Goal: Navigation & Orientation: Find specific page/section

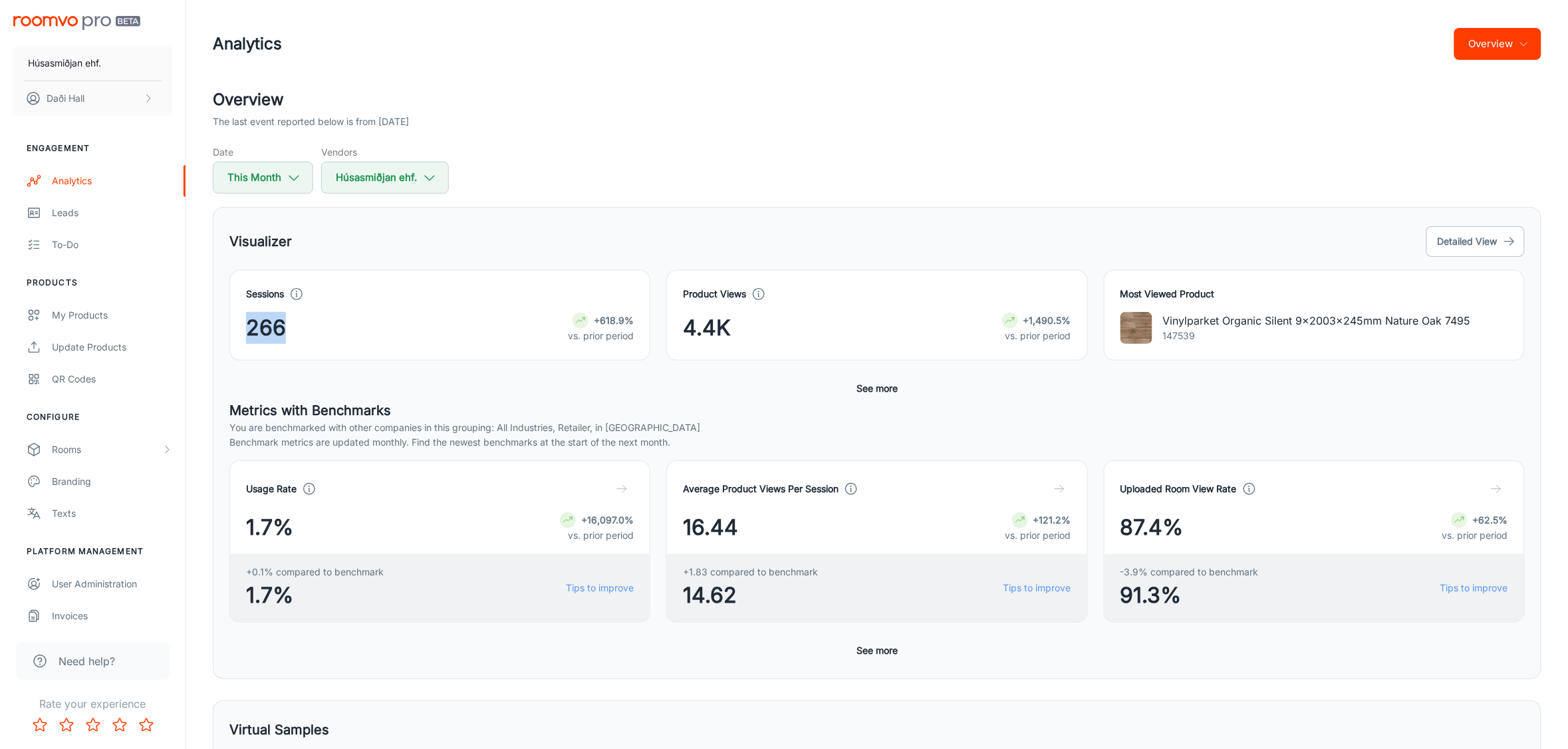
drag, startPoint x: 251, startPoint y: 328, endPoint x: 320, endPoint y: 331, distance: 69.1
click at [320, 331] on div "266 +618.9% vs. prior period" at bounding box center [439, 328] width 388 height 32
click at [301, 293] on icon at bounding box center [296, 294] width 14 height 14
click at [1523, 39] on icon "button" at bounding box center [1523, 43] width 10 height 10
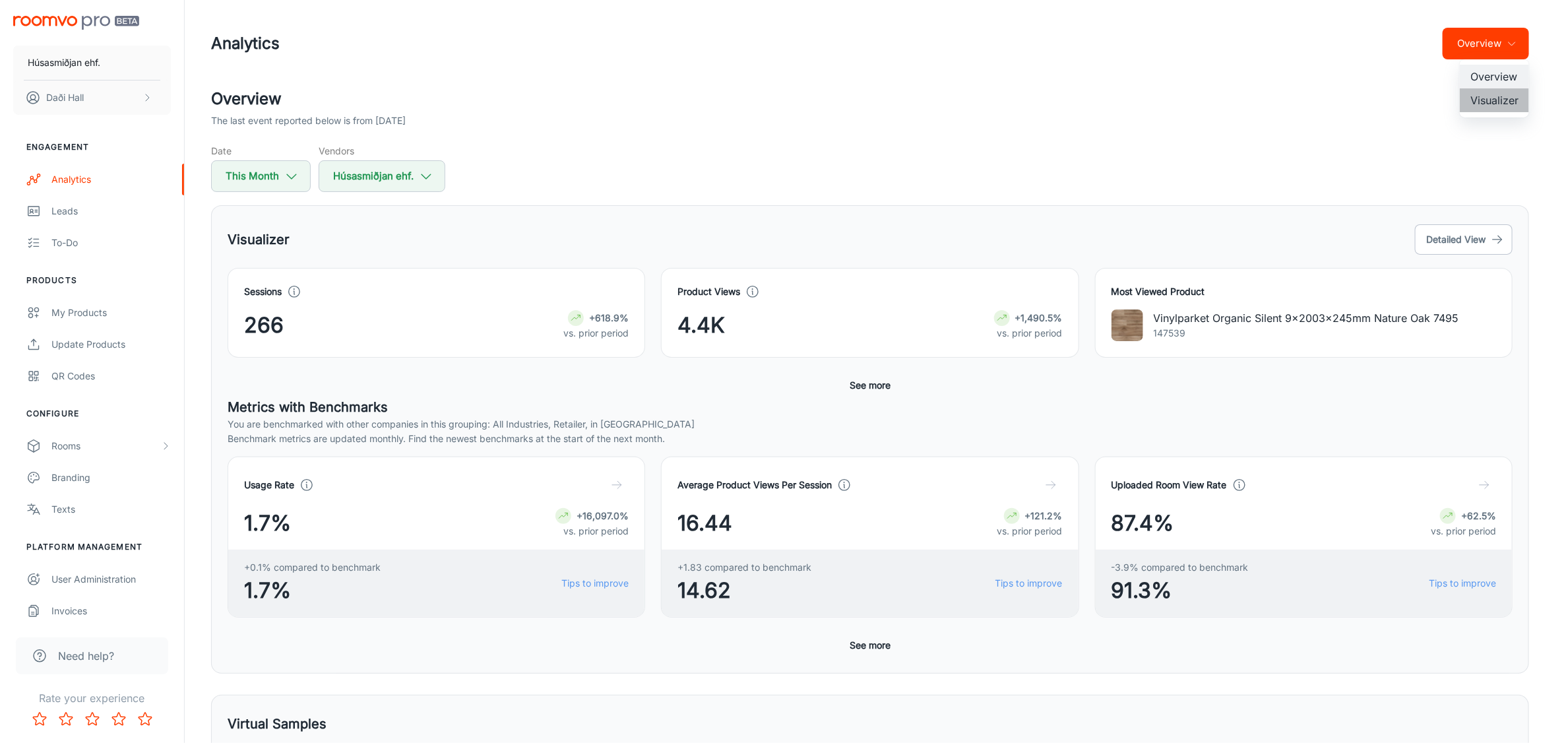
click at [1491, 99] on li "Visualizer" at bounding box center [1494, 100] width 69 height 24
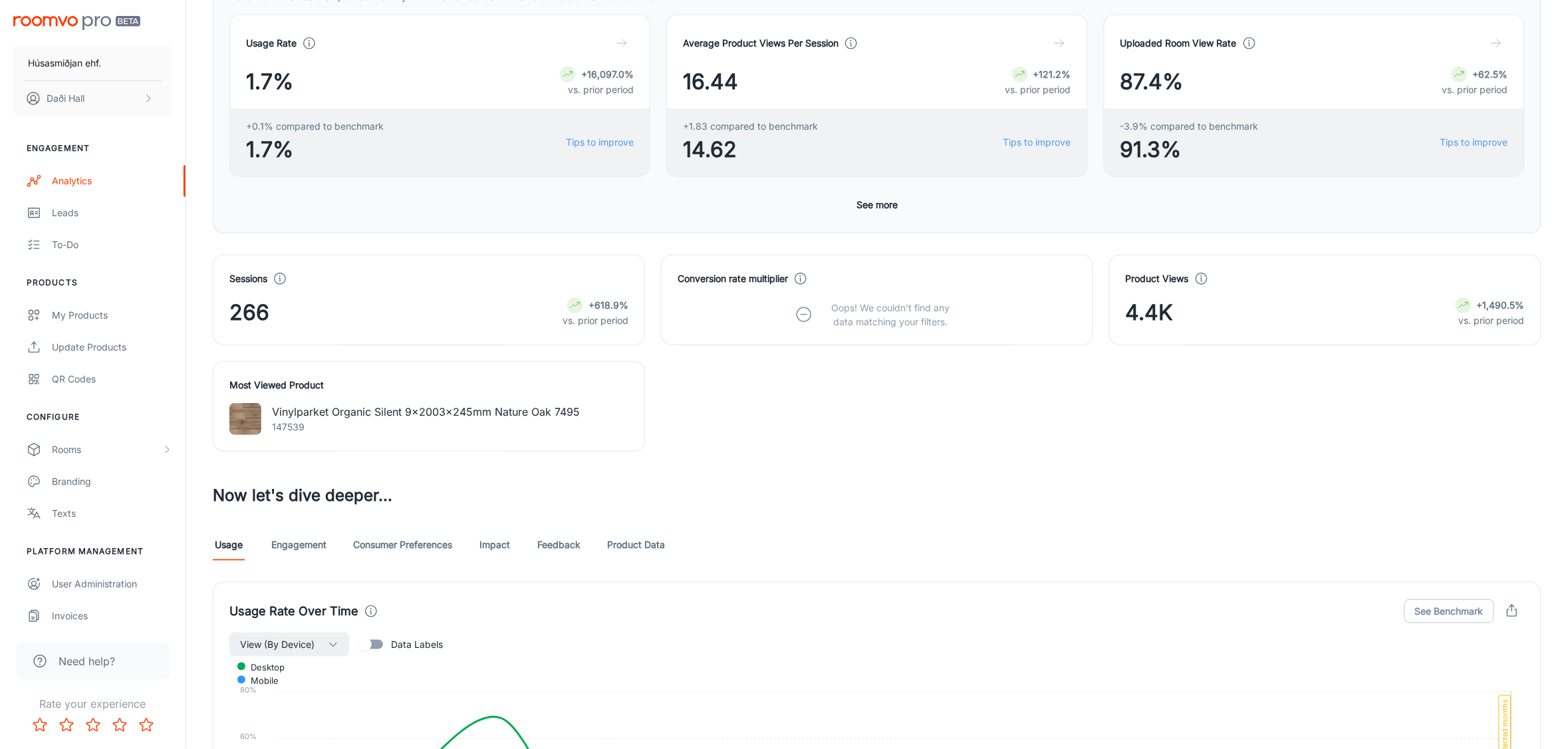
scroll to position [356, 0]
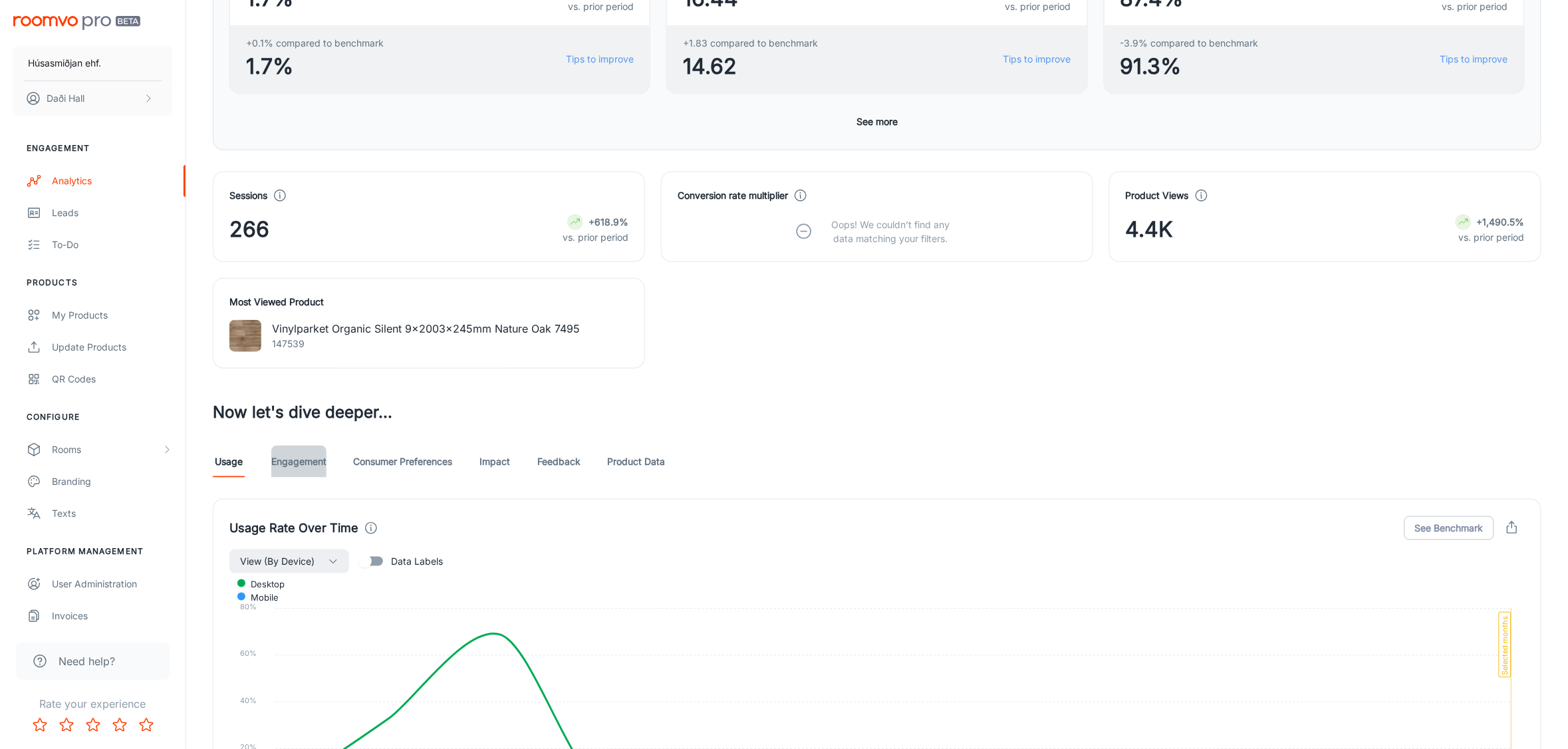
click at [293, 457] on link "Engagement" at bounding box center [299, 462] width 55 height 32
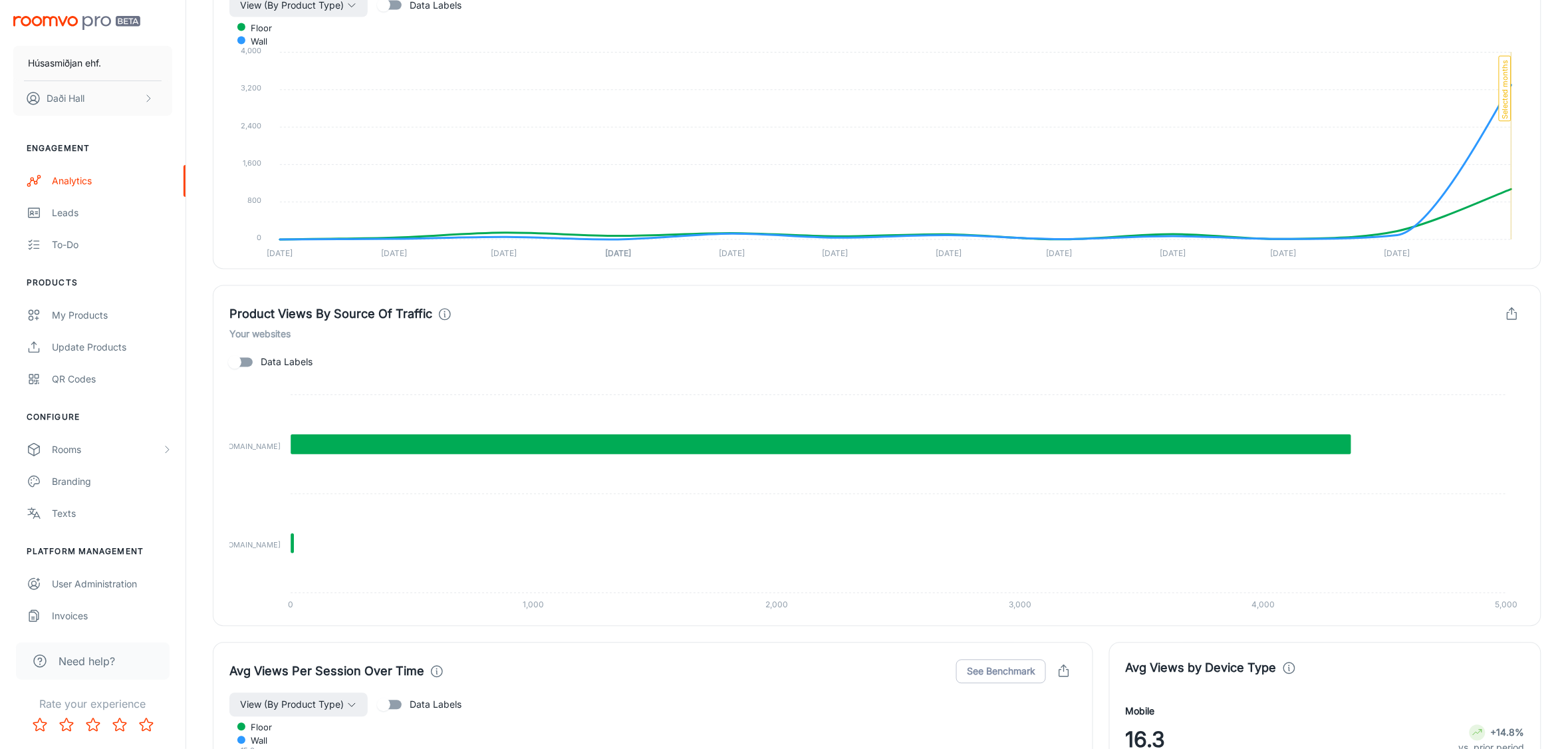
scroll to position [1248, 0]
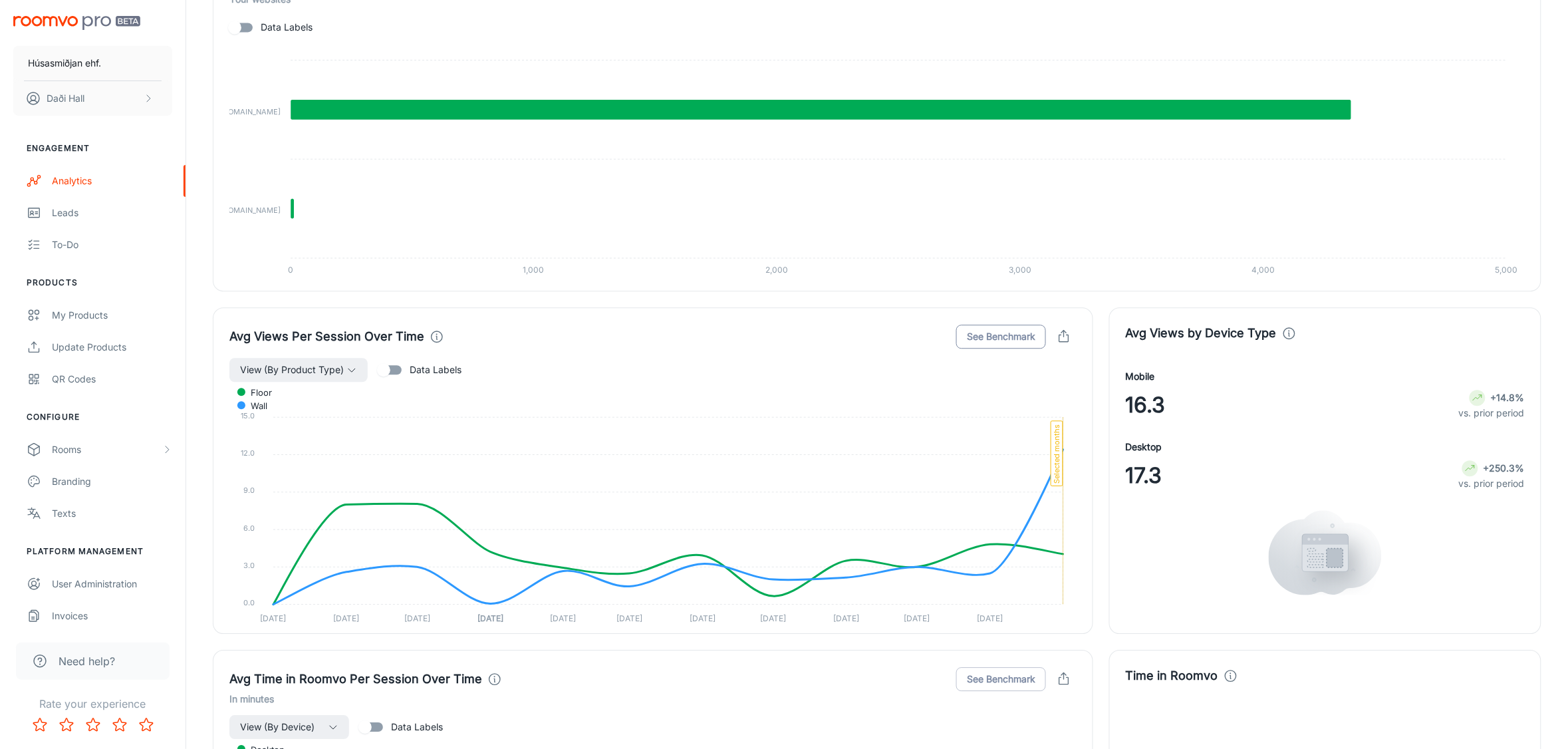
click at [1005, 343] on button "See Benchmark" at bounding box center [1001, 336] width 90 height 24
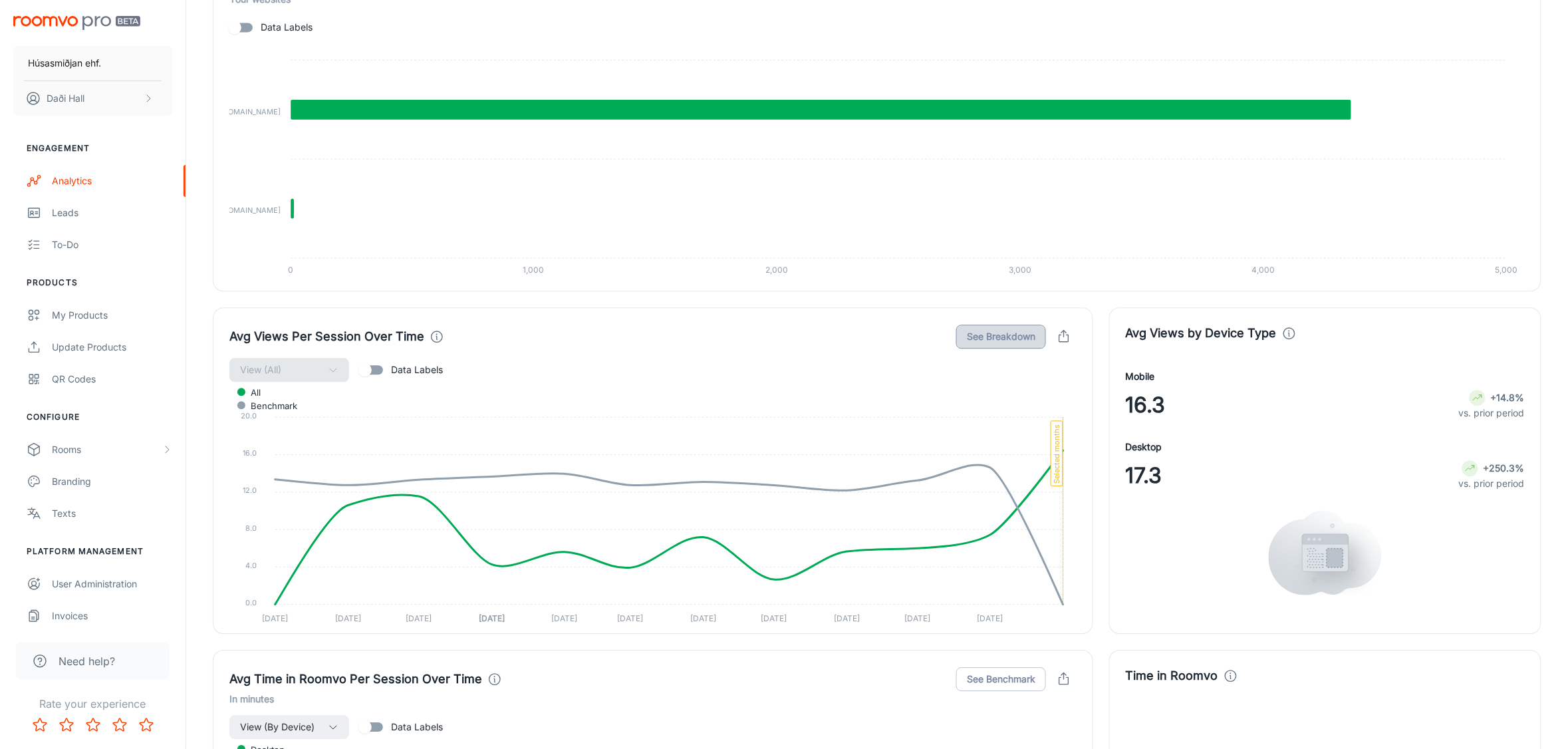
click at [1019, 337] on button "See Breakdown" at bounding box center [1001, 336] width 90 height 24
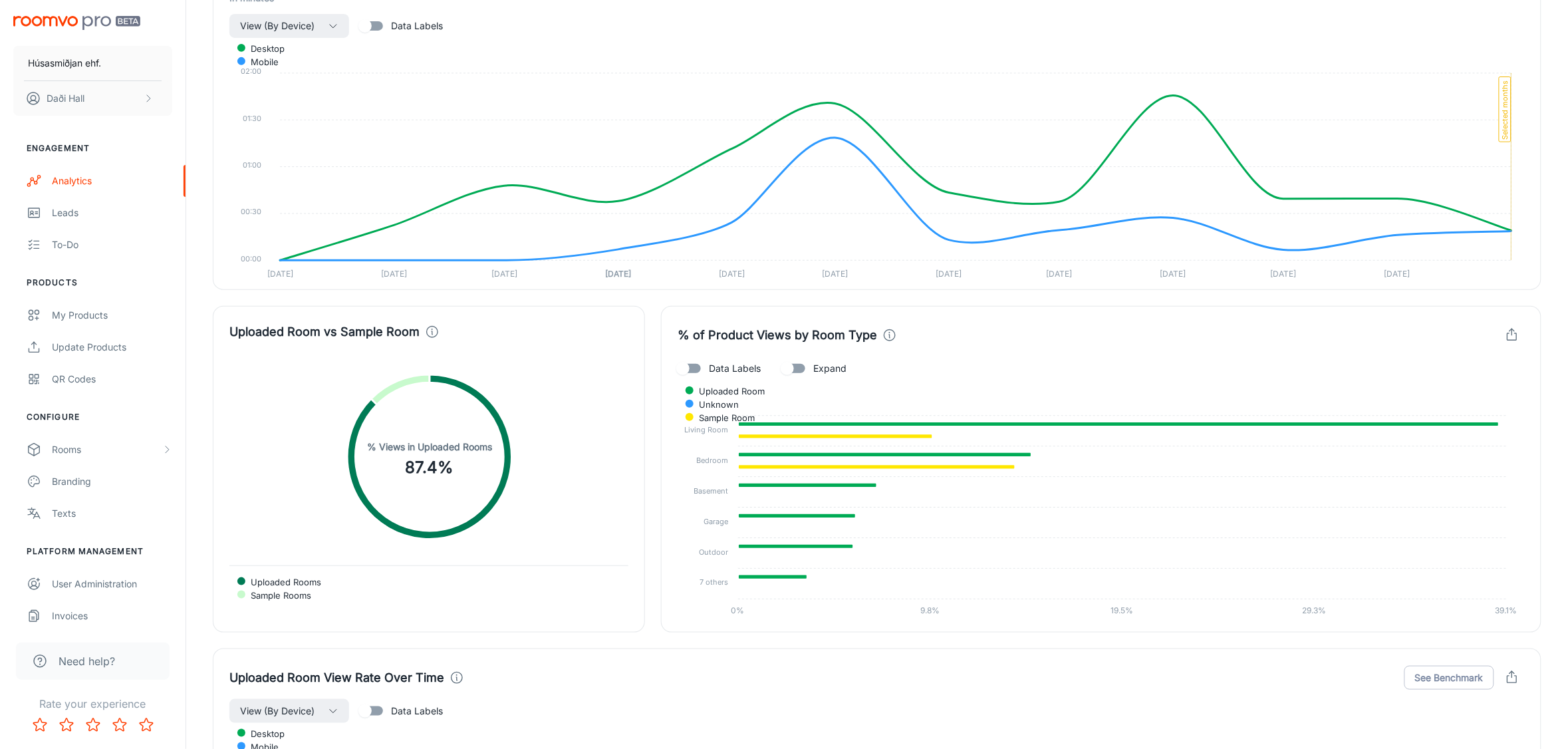
scroll to position [2329, 0]
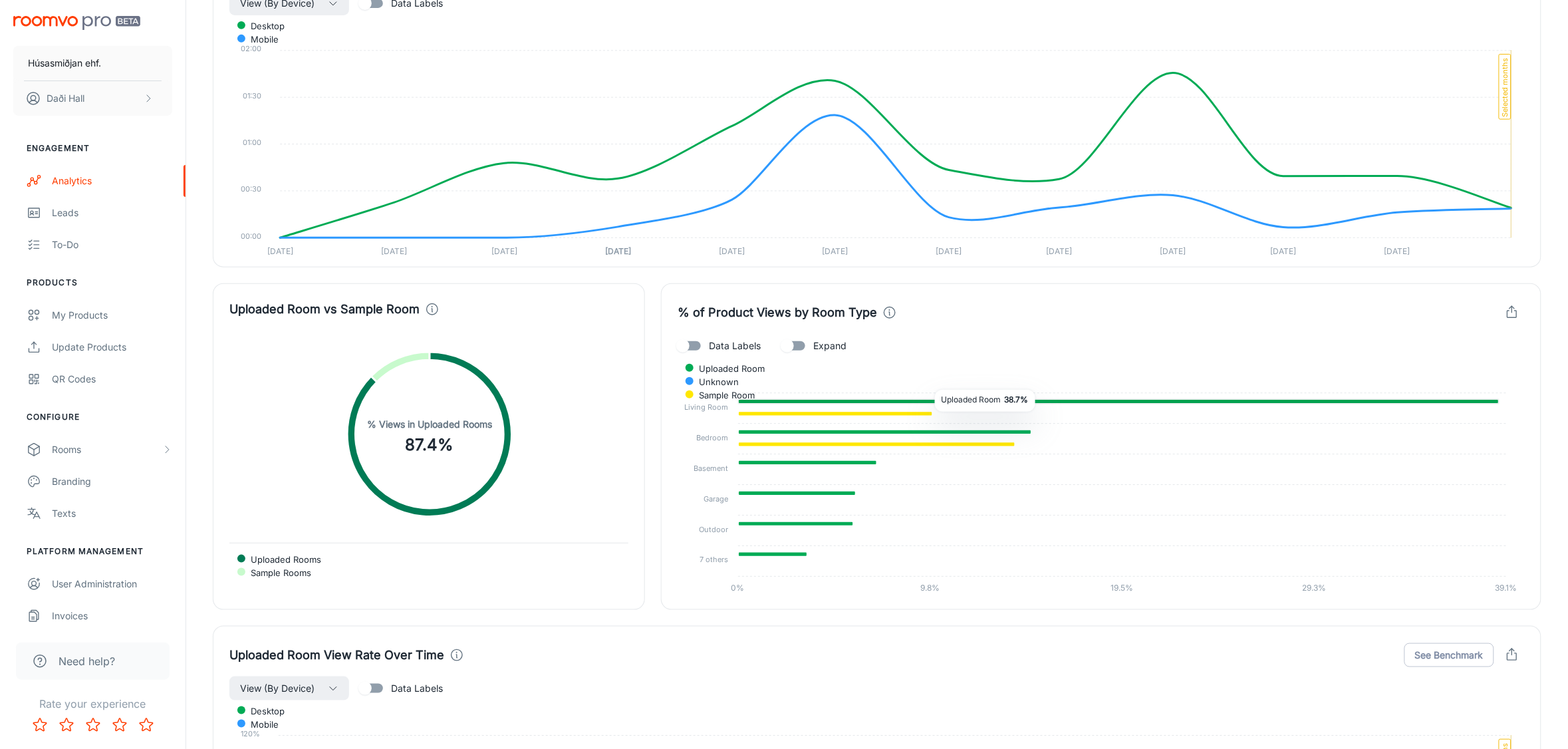
click at [925, 404] on icon at bounding box center [1118, 401] width 761 height 5
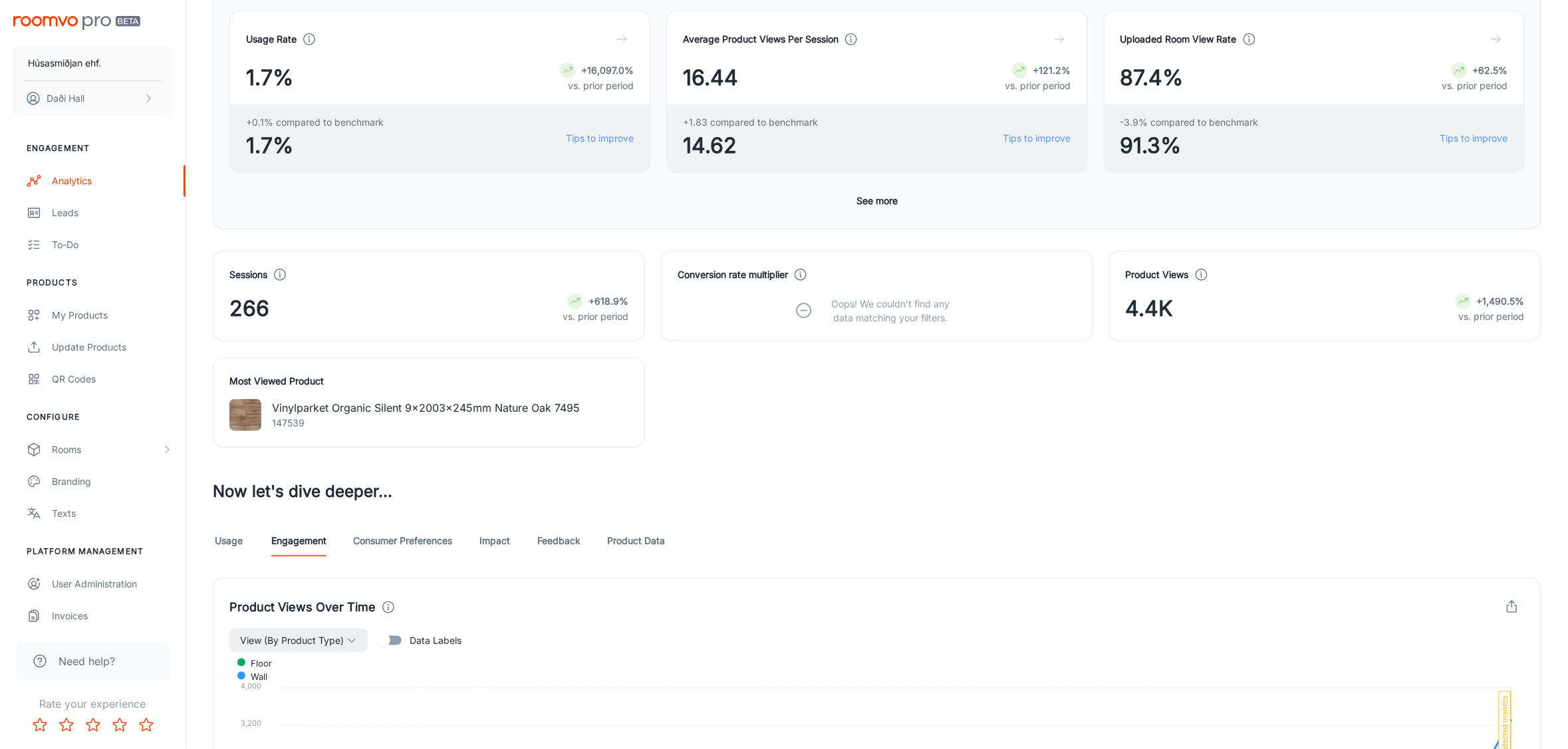
scroll to position [0, 0]
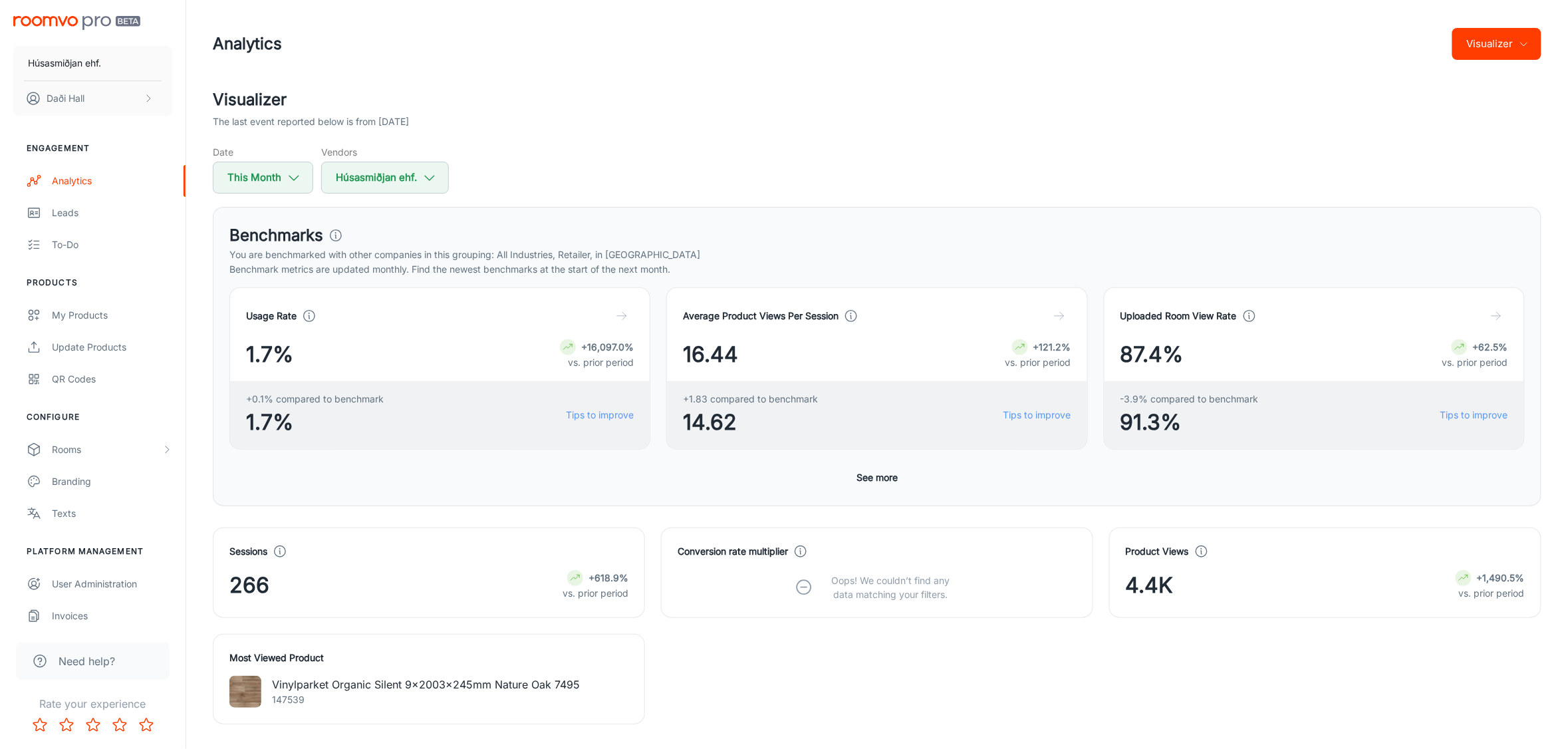
click at [979, 141] on div "Visualizer The last event reported below is from 2025-09-04 Date This Month Ven…" at bounding box center [877, 141] width 1328 height 106
click at [72, 176] on div "Analytics" at bounding box center [112, 181] width 121 height 14
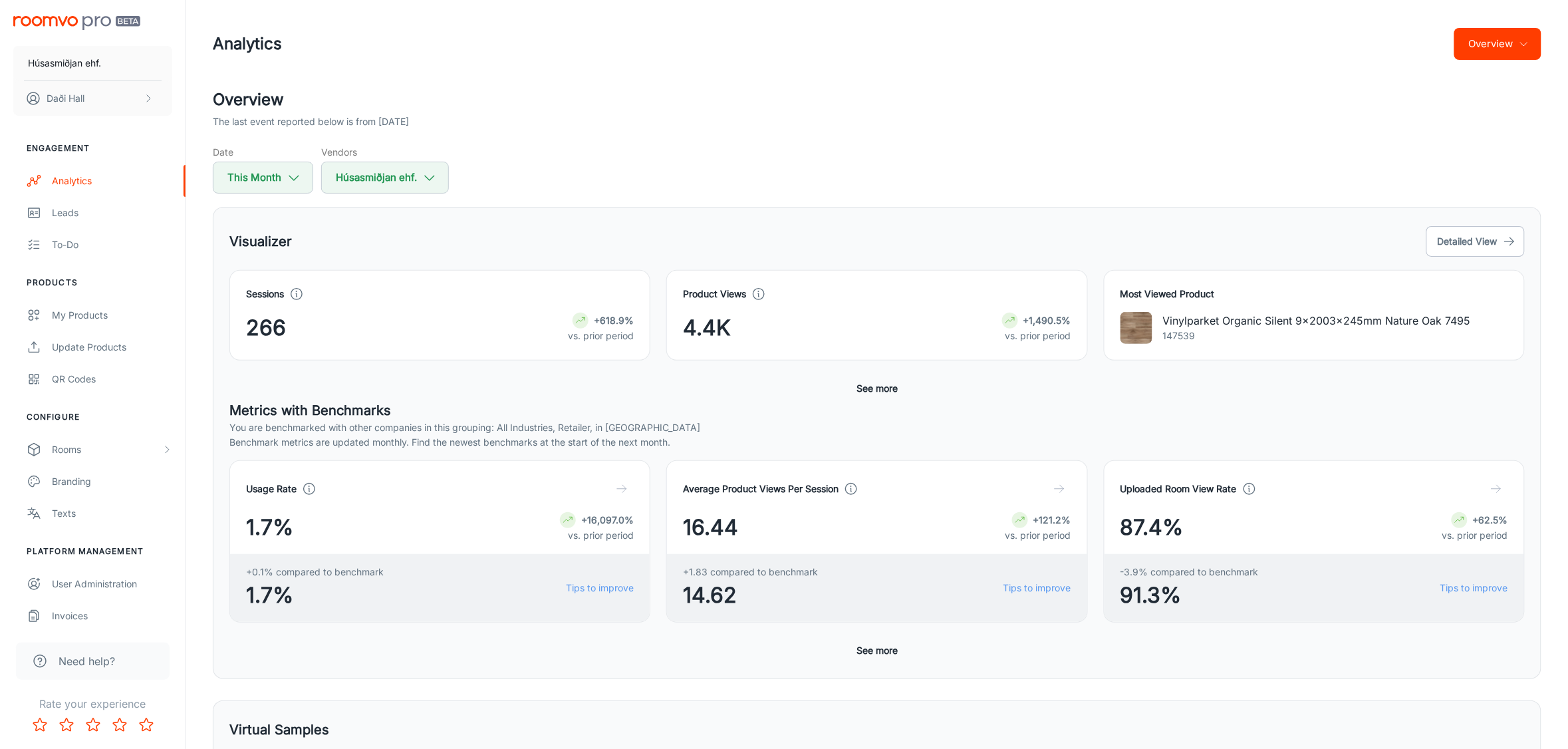
click at [1255, 320] on p "Vinylparket Organic Silent 9x2003x245mm Nature Oak 7495" at bounding box center [1317, 320] width 308 height 16
click at [1487, 242] on button "Detailed View" at bounding box center [1475, 241] width 98 height 30
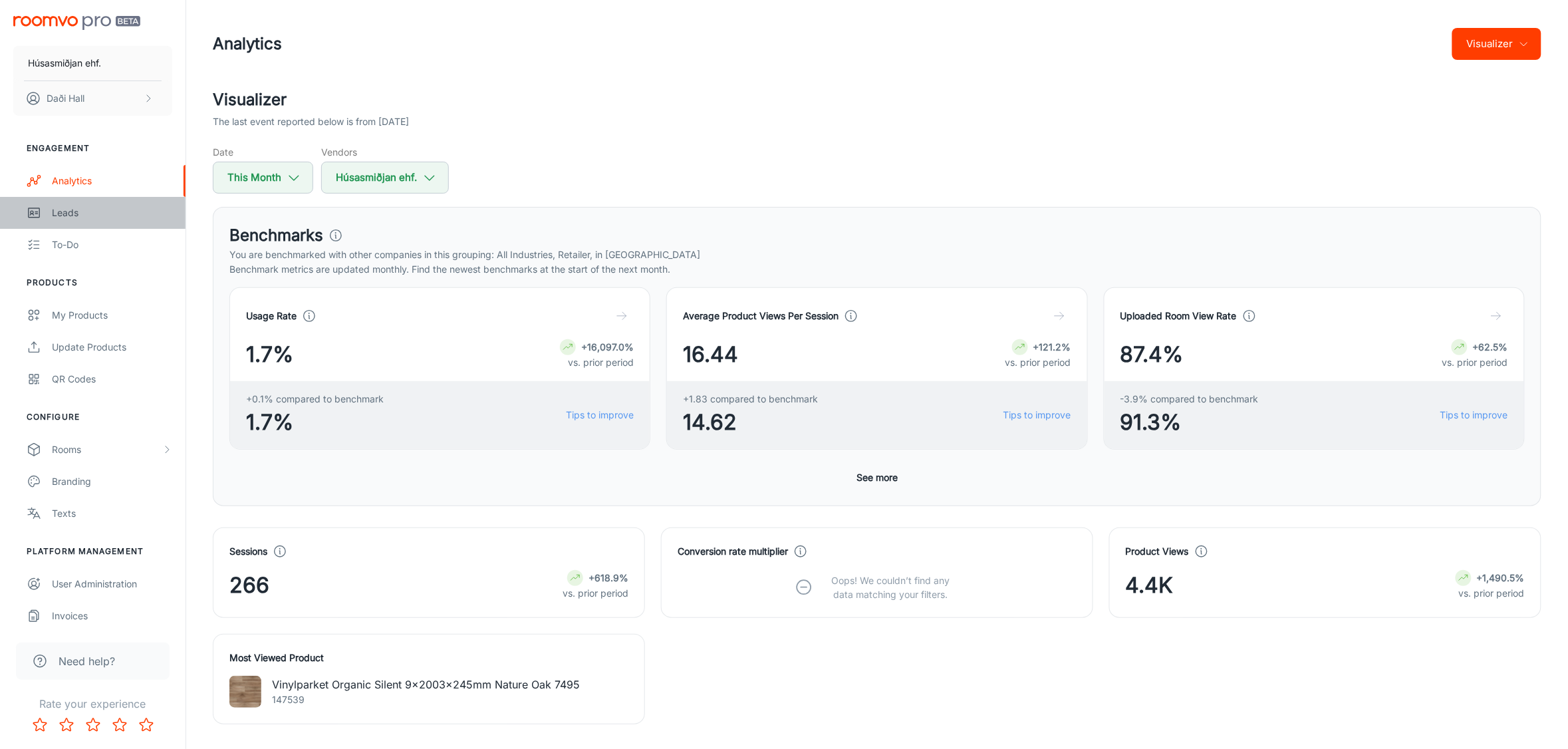
click at [83, 213] on div "Leads" at bounding box center [112, 212] width 121 height 14
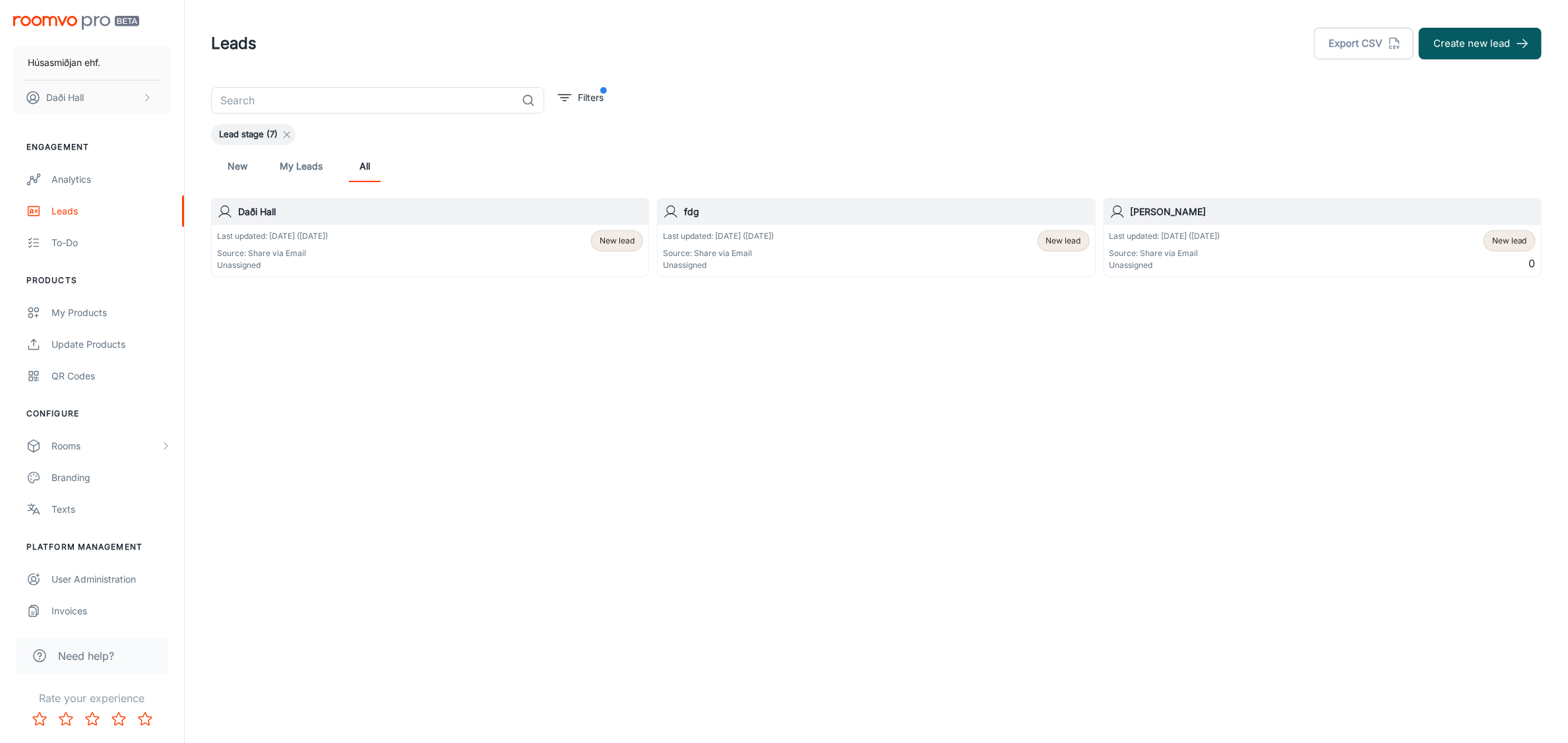
click at [290, 136] on icon at bounding box center [286, 134] width 10 height 10
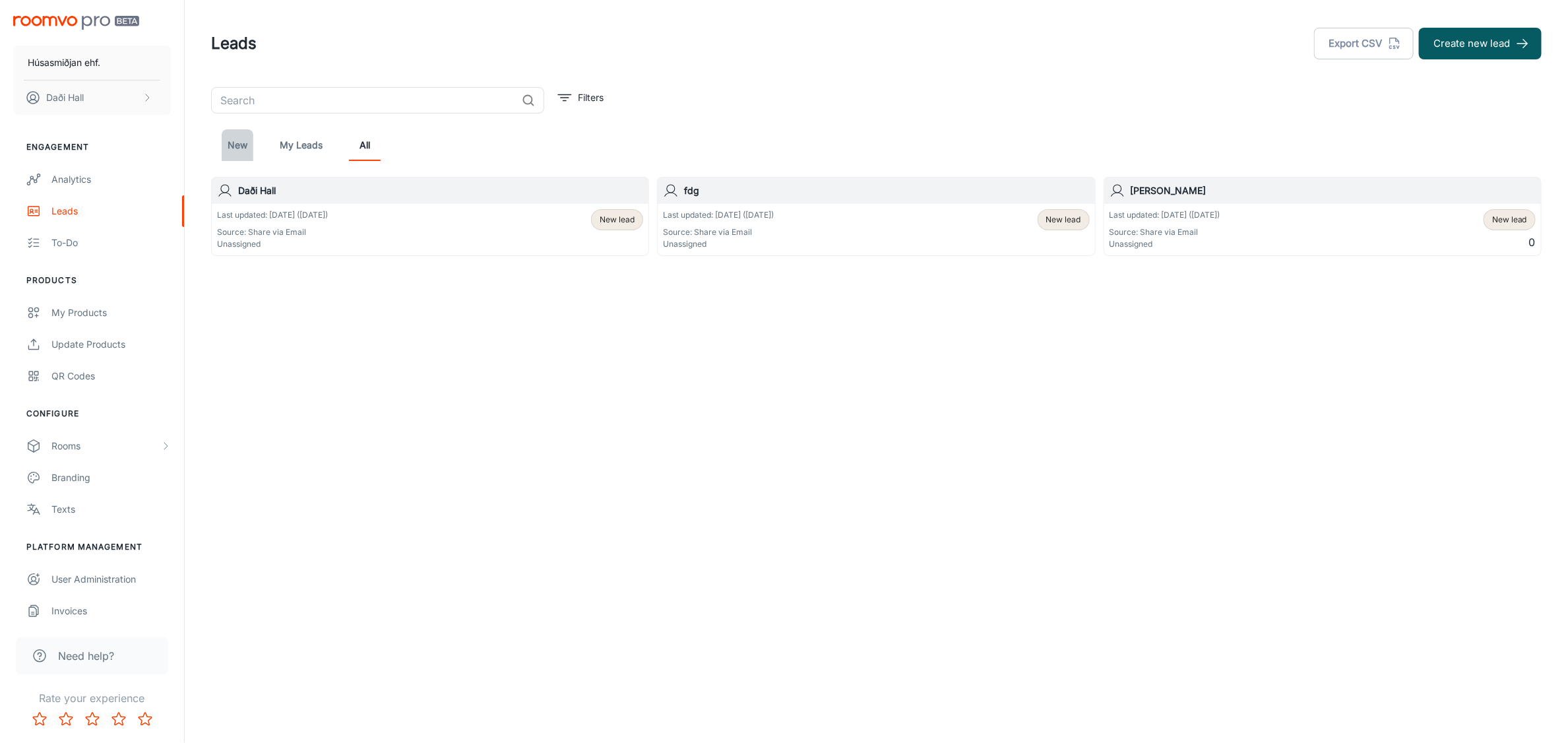
click at [234, 152] on link "New" at bounding box center [237, 145] width 31 height 31
click at [77, 176] on div "Analytics" at bounding box center [111, 179] width 120 height 14
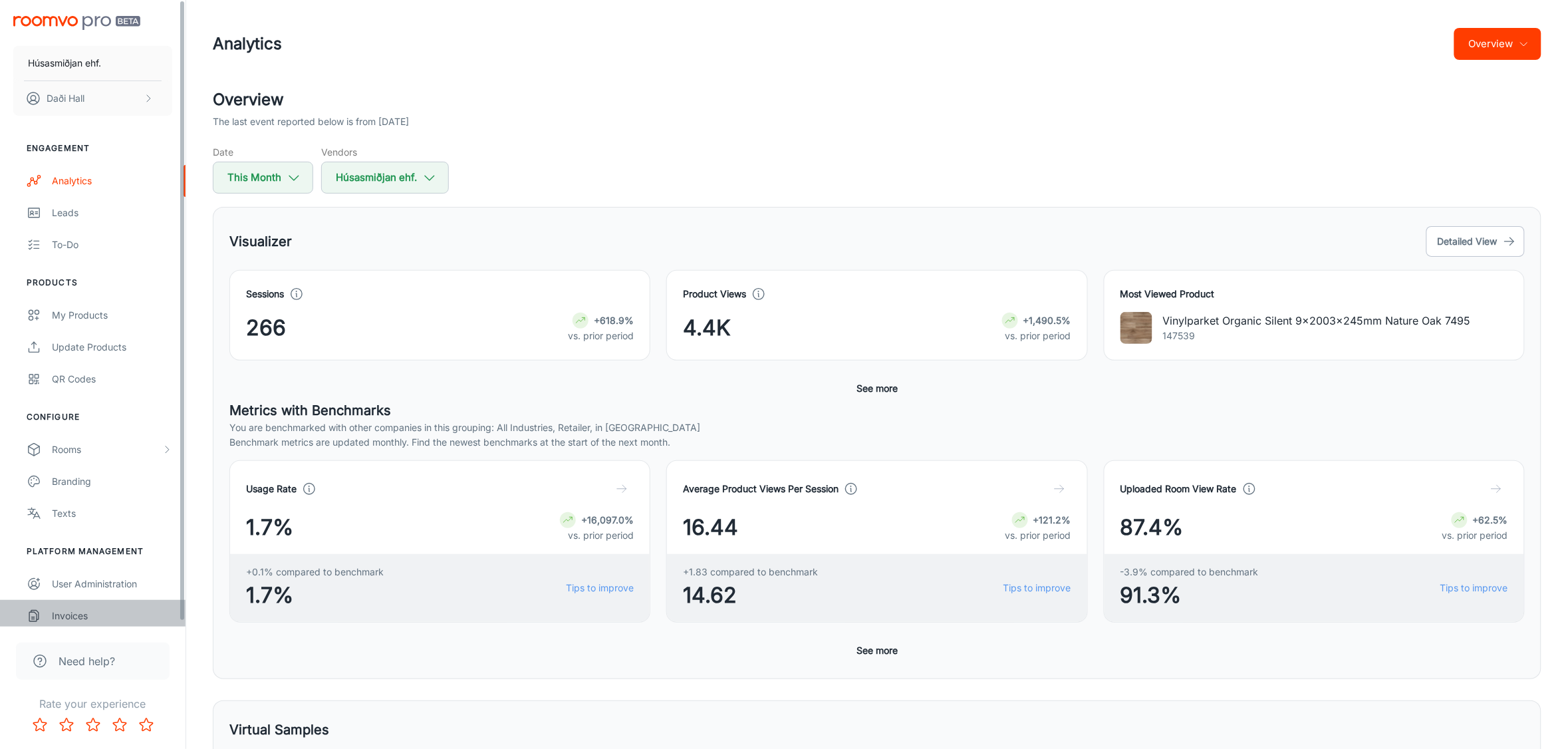
click at [74, 621] on div "Invoices" at bounding box center [112, 616] width 121 height 14
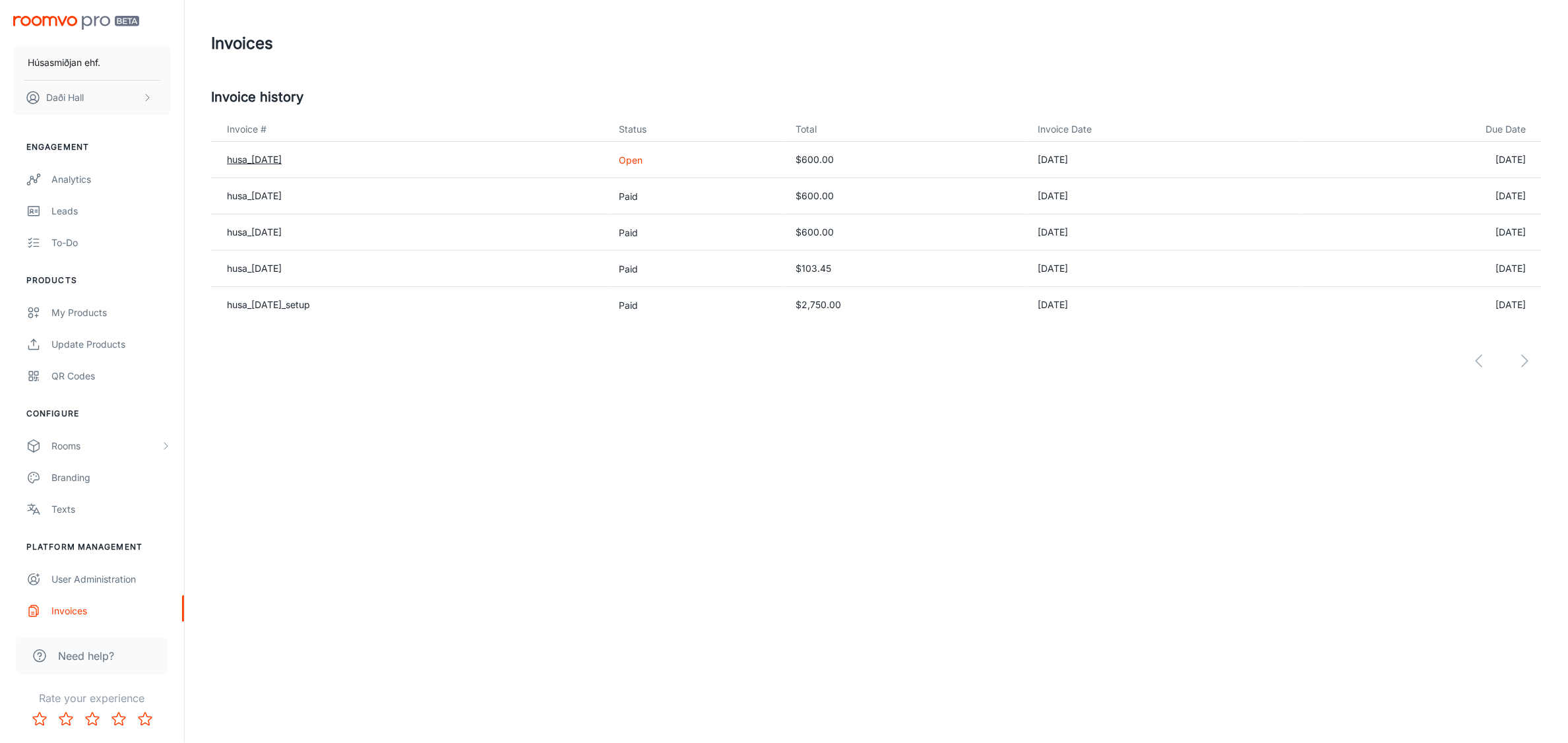
click at [281, 162] on link "husa_[DATE]" at bounding box center [254, 159] width 55 height 11
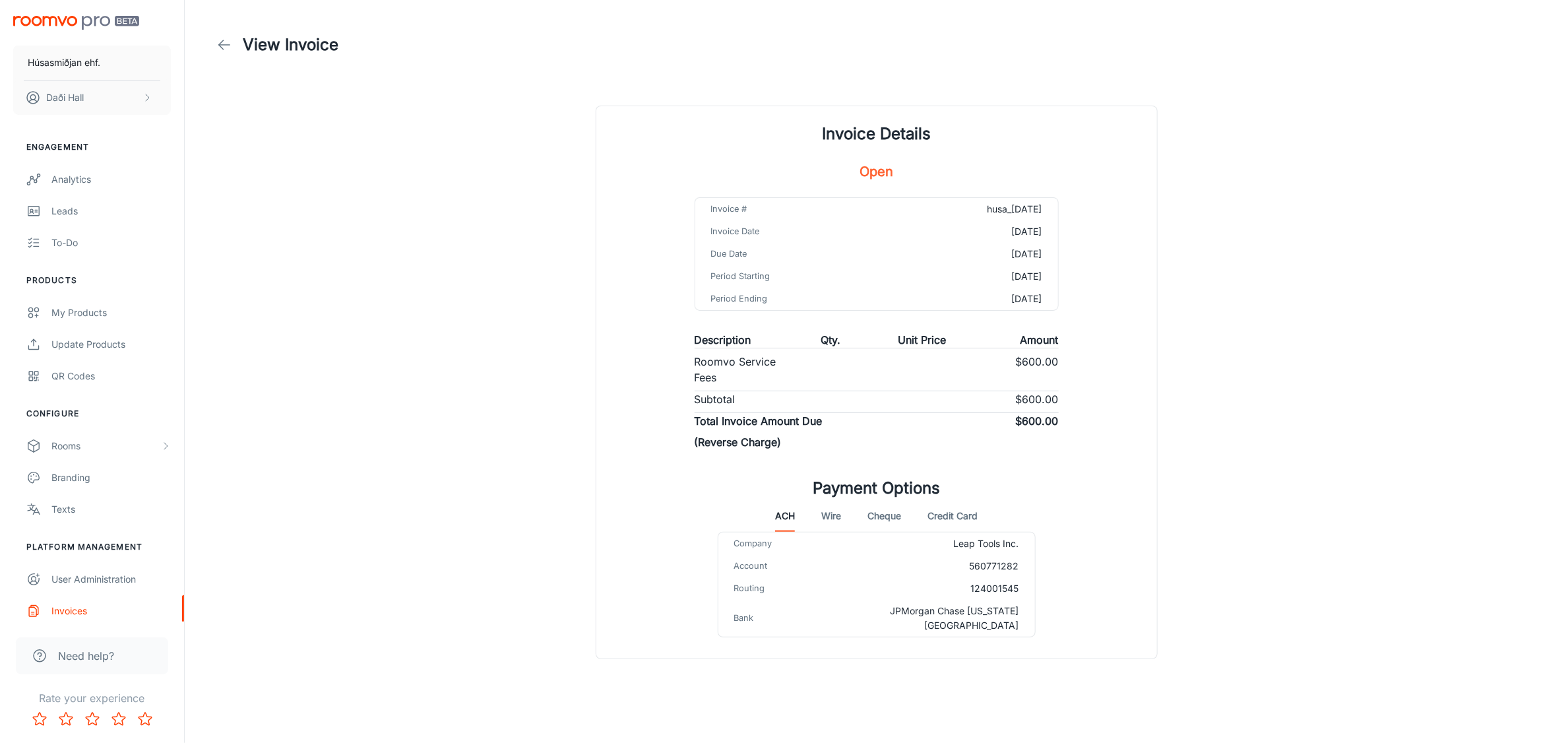
click at [825, 522] on button "Wire" at bounding box center [831, 516] width 20 height 31
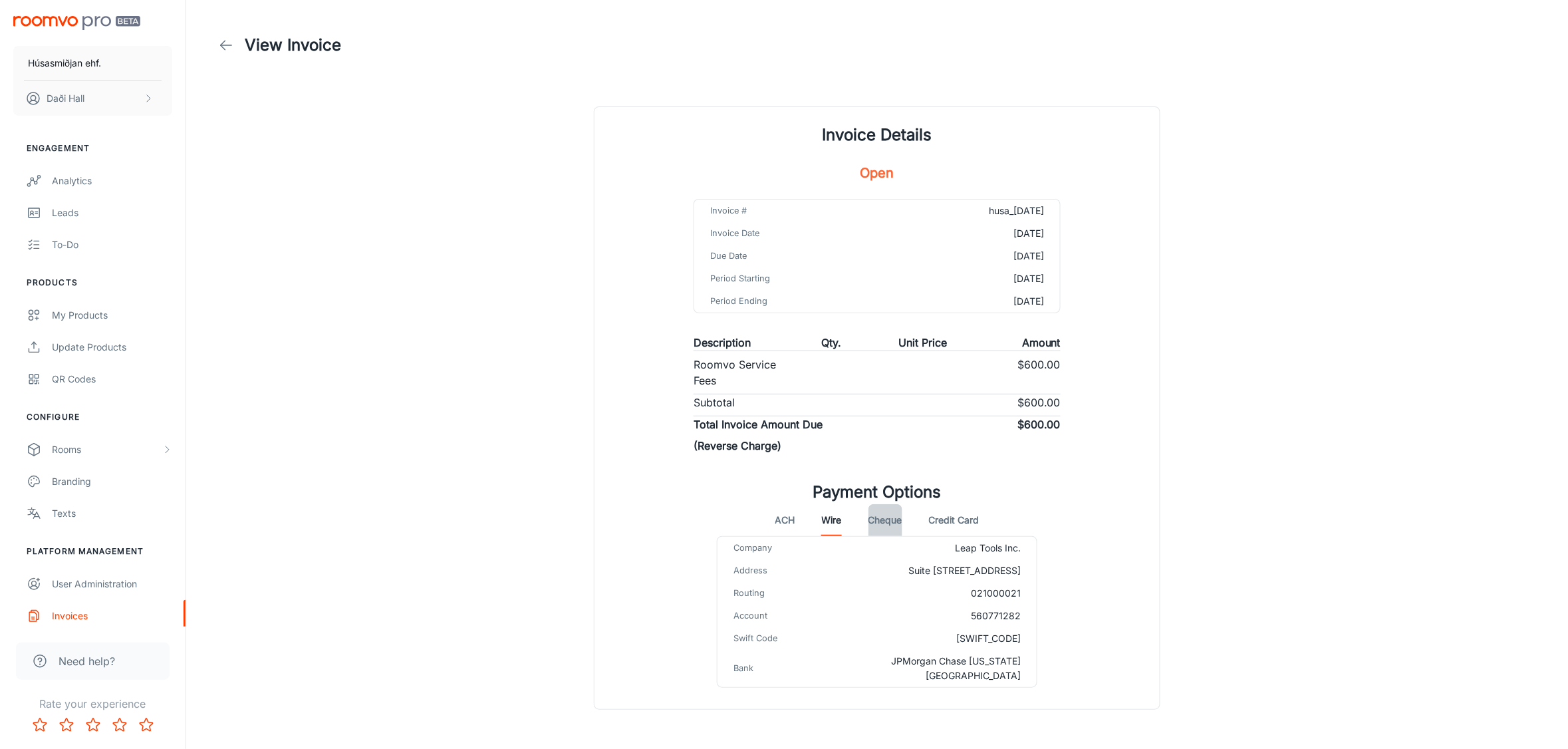
click at [892, 523] on button "Cheque" at bounding box center [885, 520] width 34 height 32
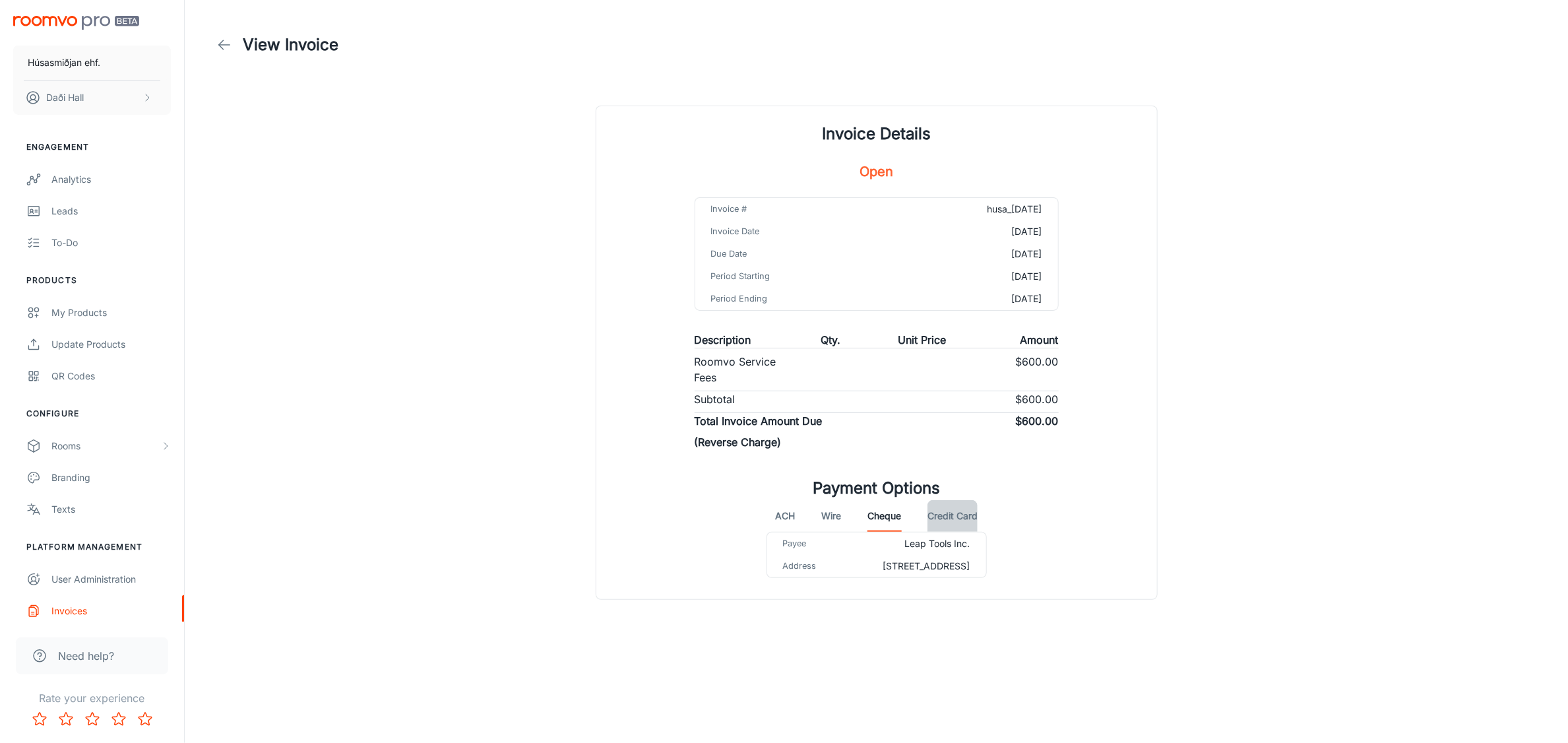
click at [965, 510] on button "Credit Card" at bounding box center [952, 516] width 50 height 31
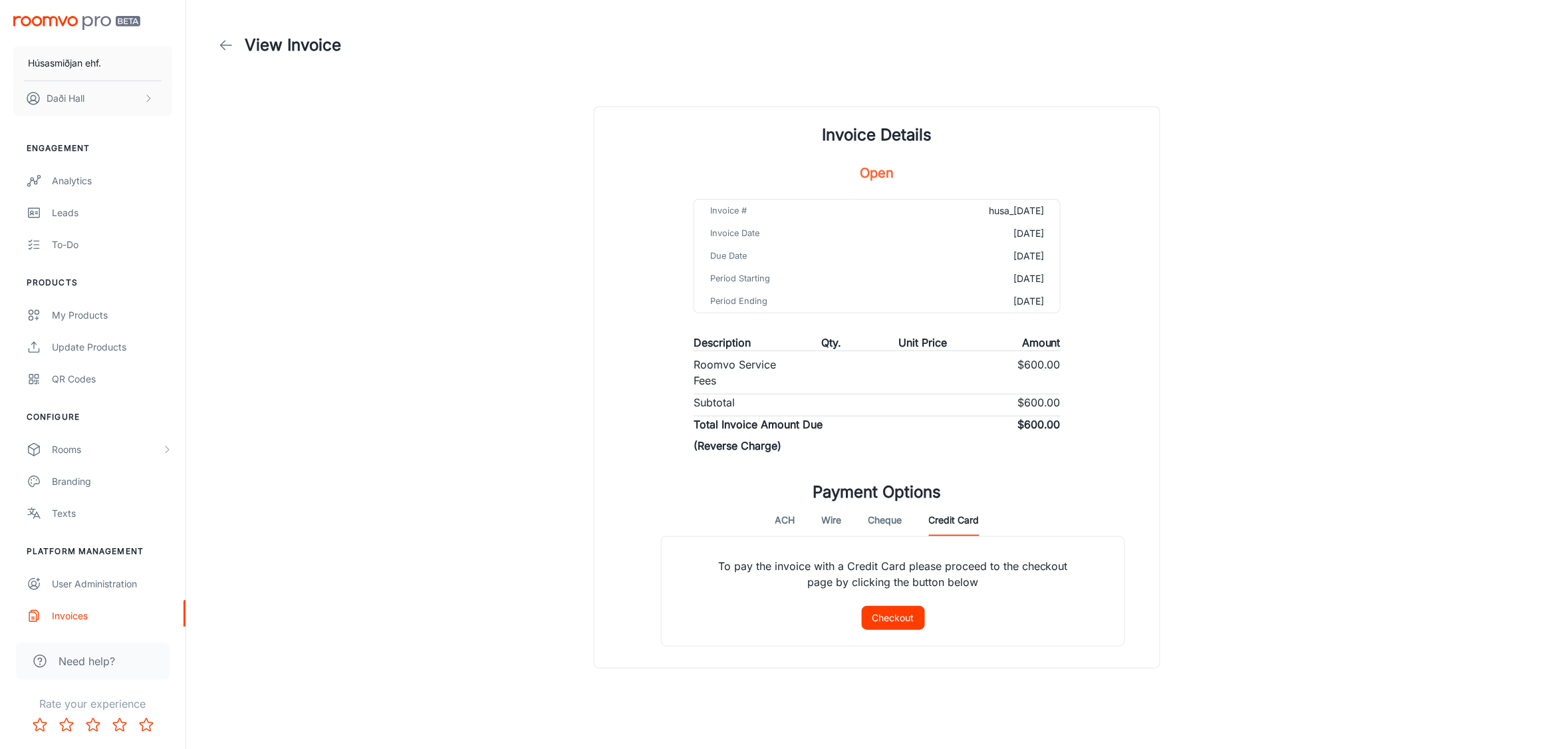
click at [783, 520] on button "ACH" at bounding box center [785, 520] width 20 height 32
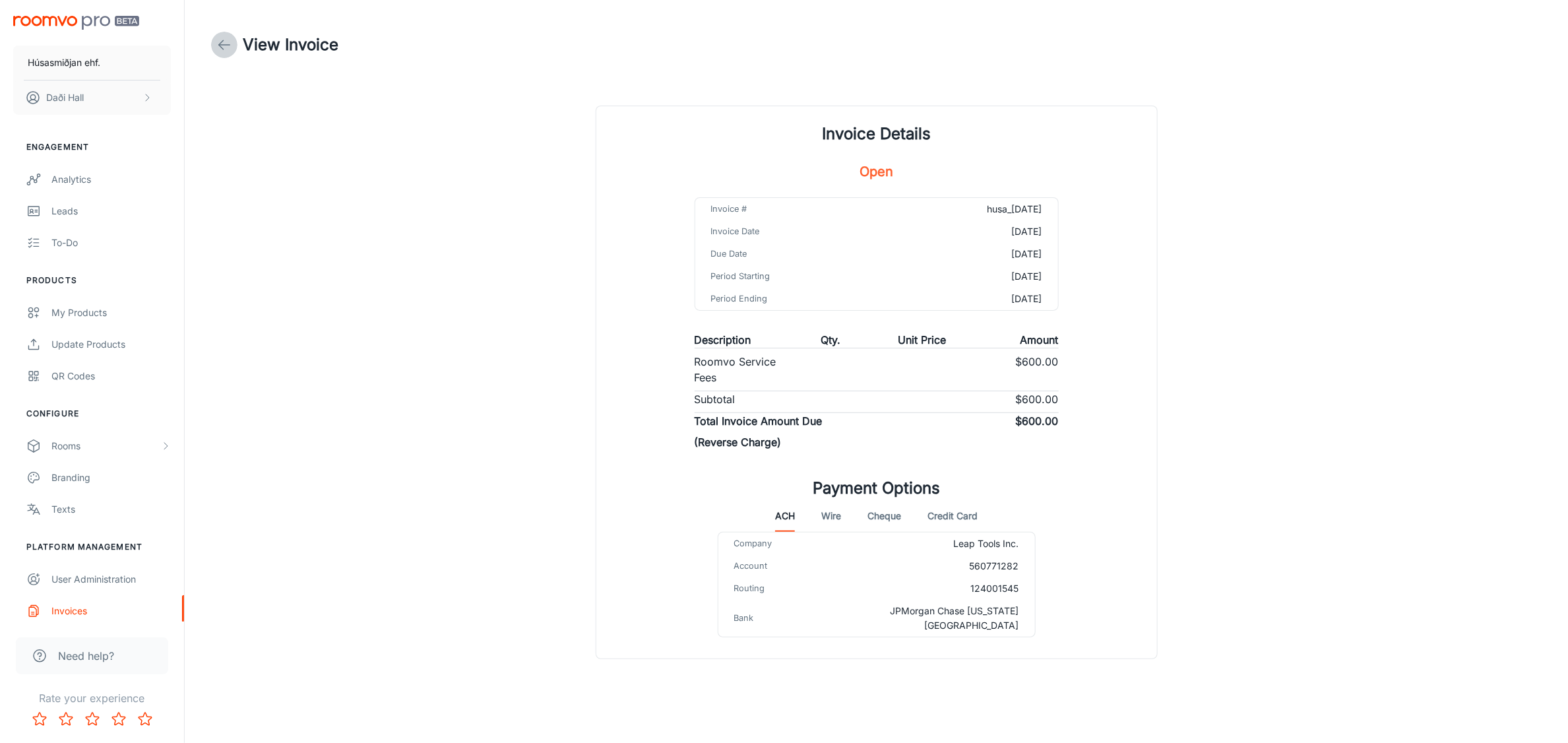
click at [225, 43] on icon at bounding box center [224, 44] width 16 height 16
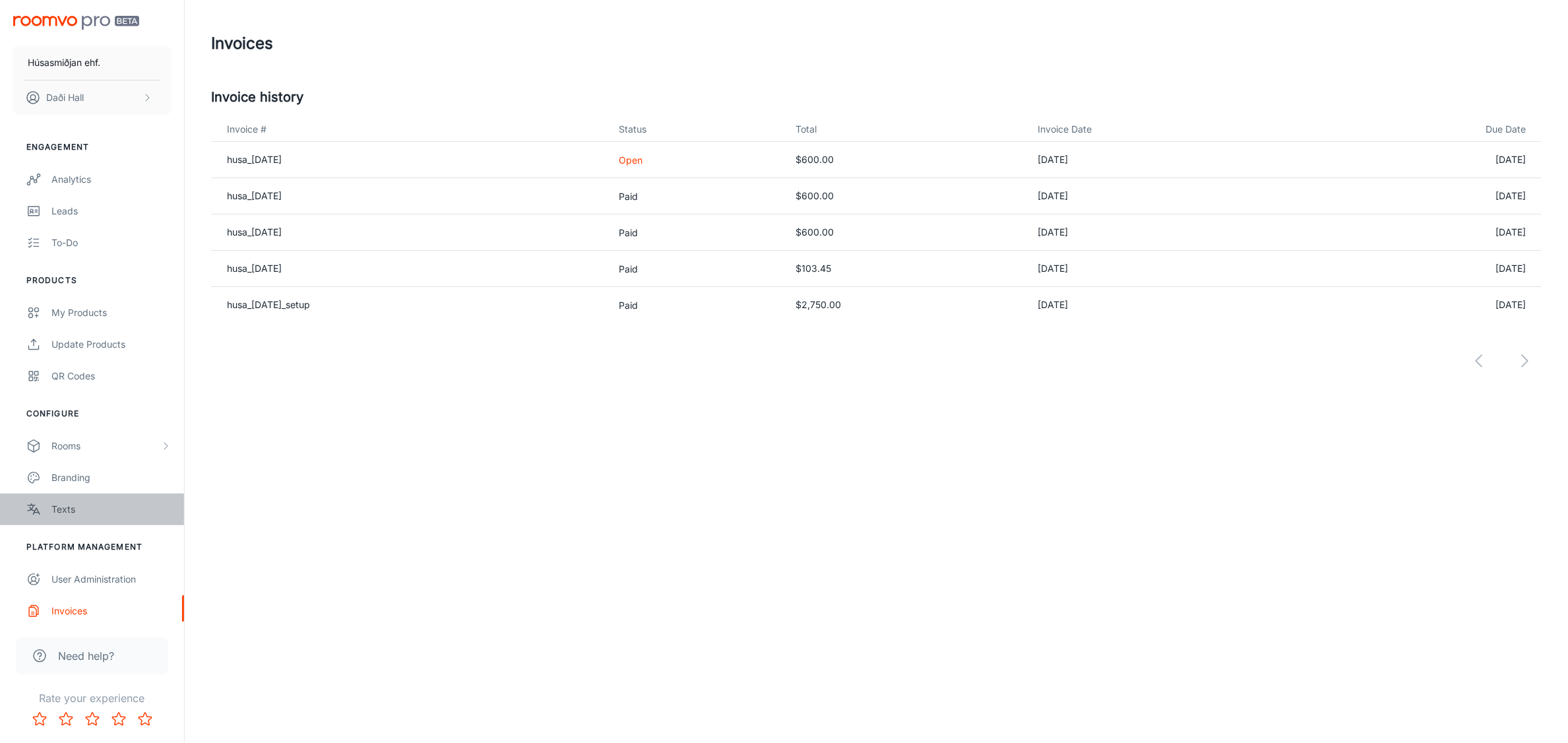
click at [77, 509] on div "Texts" at bounding box center [111, 509] width 120 height 14
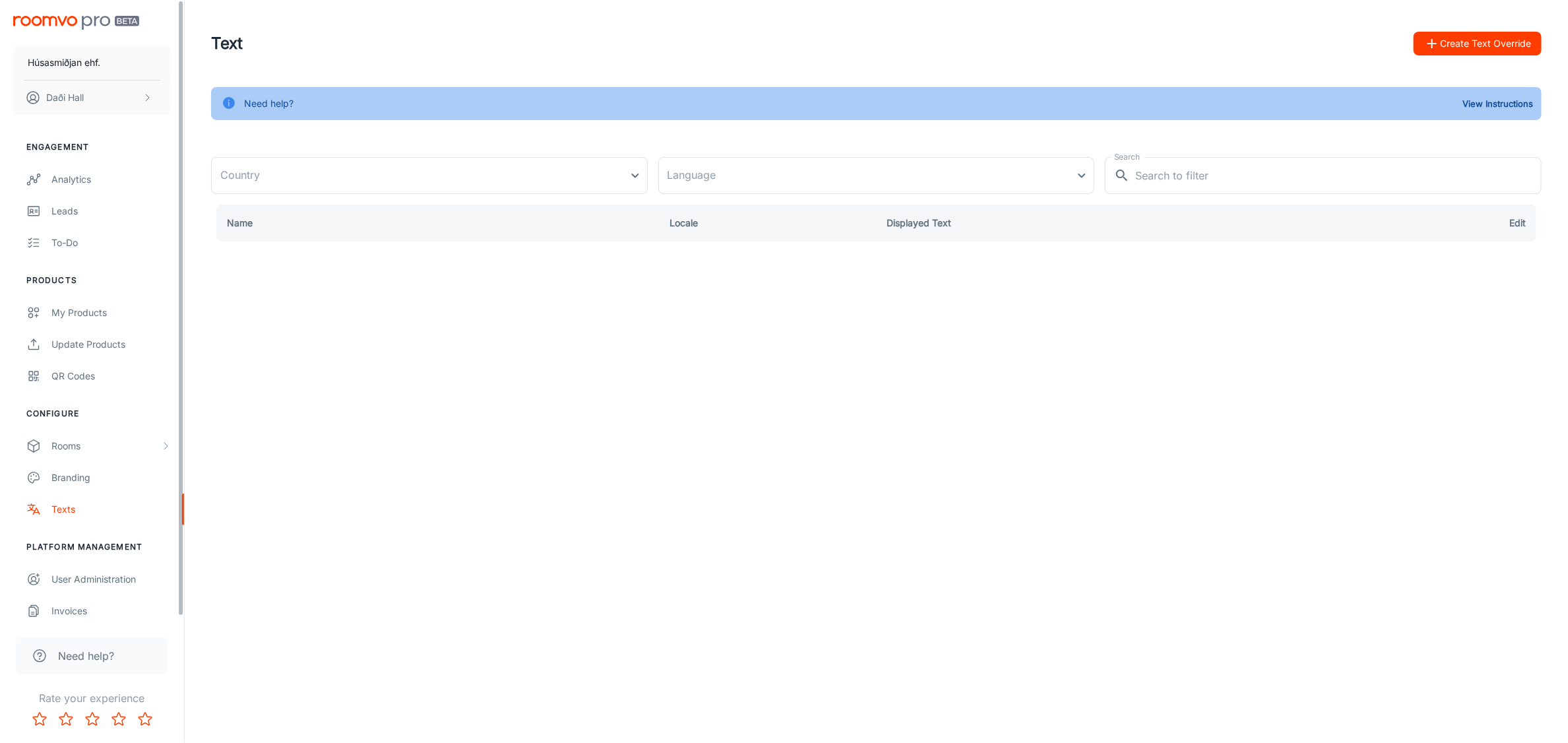
type input "[GEOGRAPHIC_DATA]"
type input "en-us"
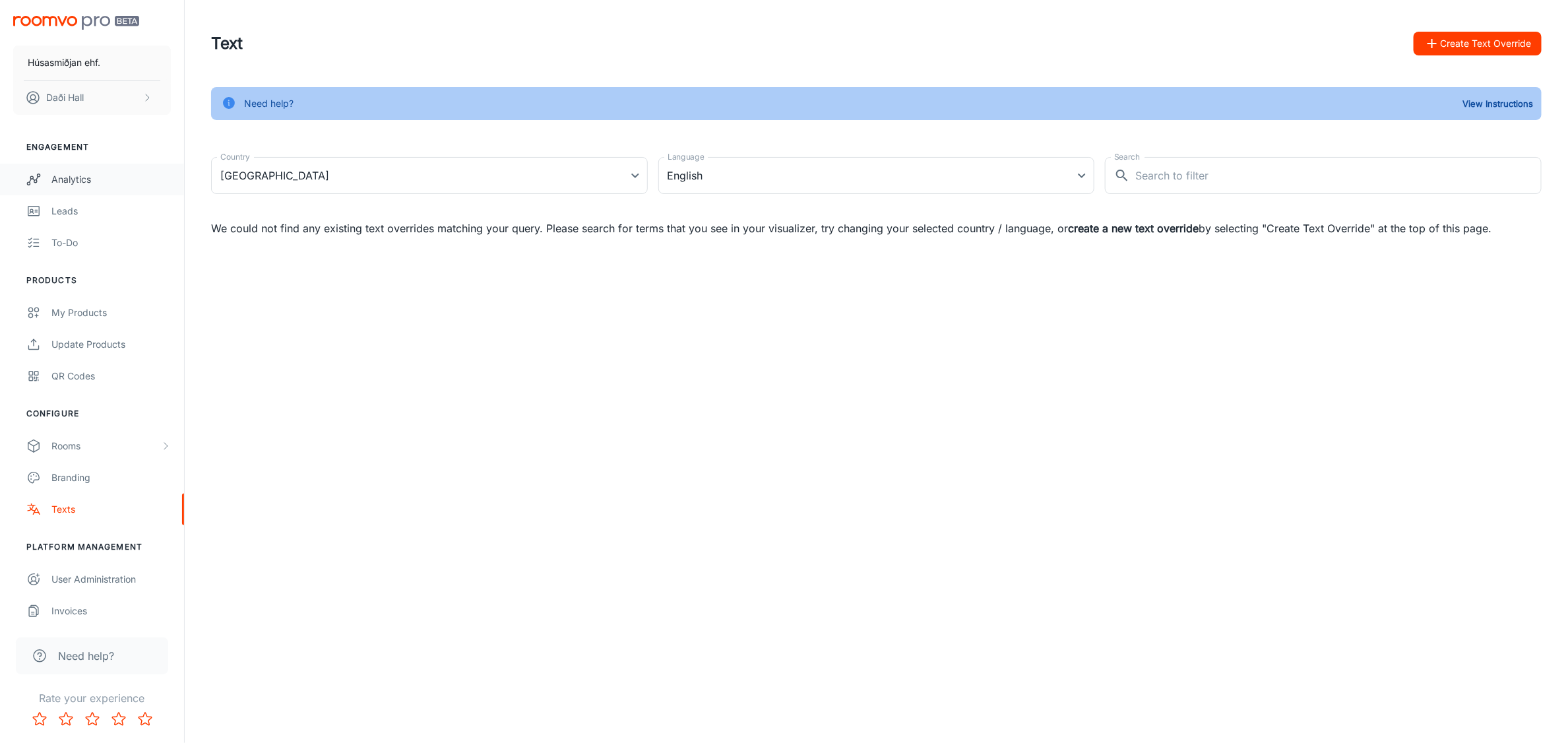
click at [77, 175] on div "Analytics" at bounding box center [111, 179] width 120 height 14
